Goal: Task Accomplishment & Management: Manage account settings

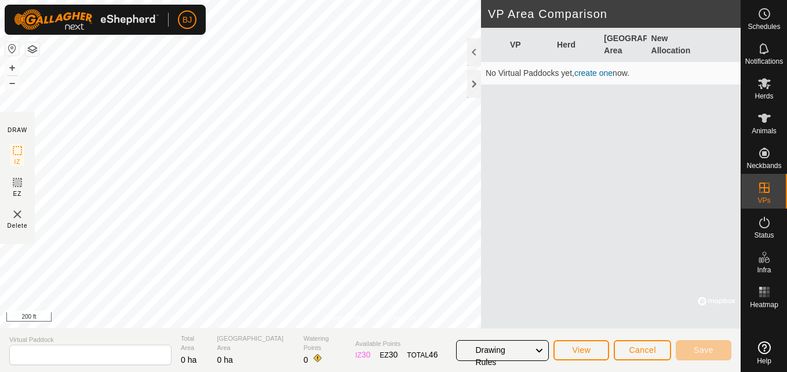
type input "[DATE] 123325"
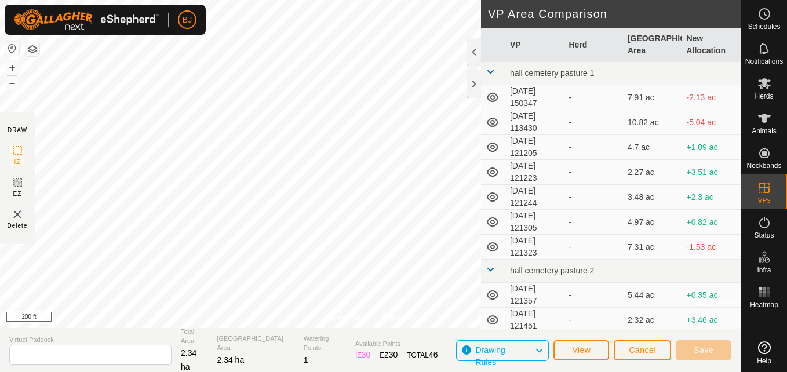
type input "[DATE] 123325"
click at [640, 346] on span "Cancel" at bounding box center [642, 350] width 27 height 9
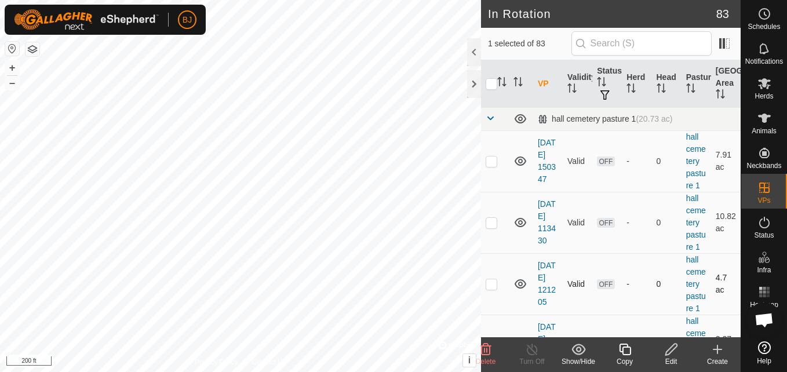
checkbox input "false"
checkbox input "true"
click at [676, 353] on icon at bounding box center [671, 350] width 14 height 14
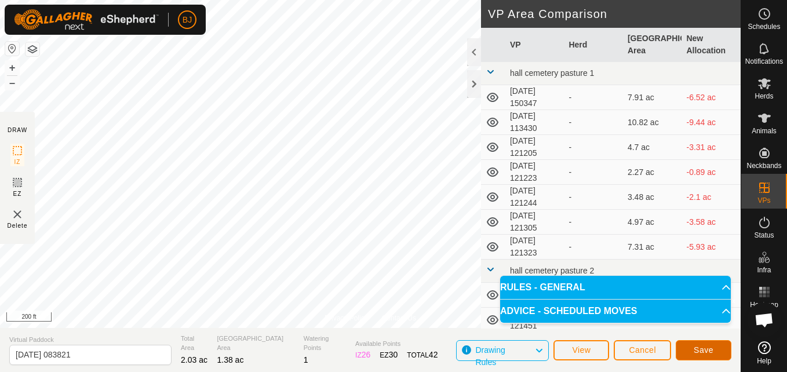
click at [685, 349] on button "Save" at bounding box center [704, 350] width 56 height 20
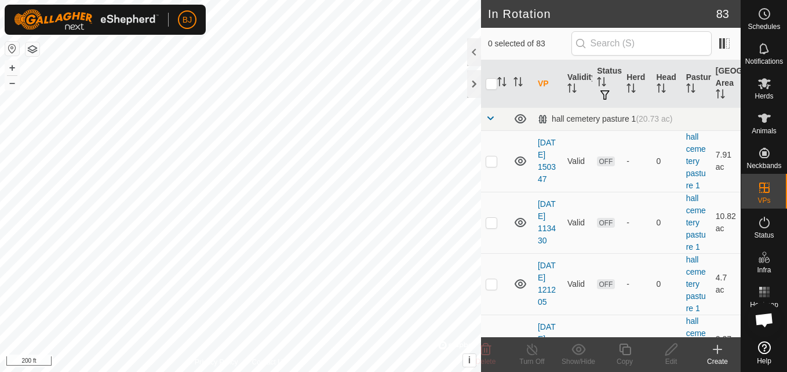
checkbox input "true"
